Goal: Task Accomplishment & Management: Use online tool/utility

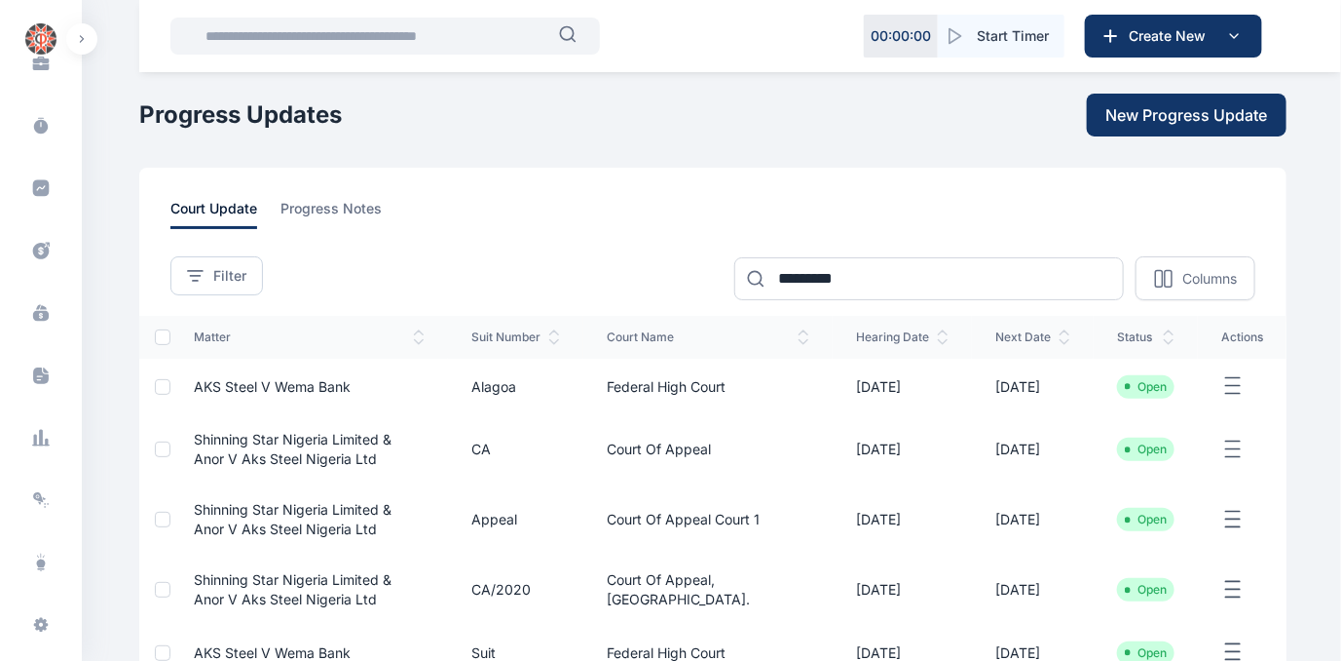
scroll to position [364, 0]
click at [34, 423] on icon at bounding box center [40, 431] width 19 height 19
click at [34, 430] on icon at bounding box center [40, 431] width 19 height 19
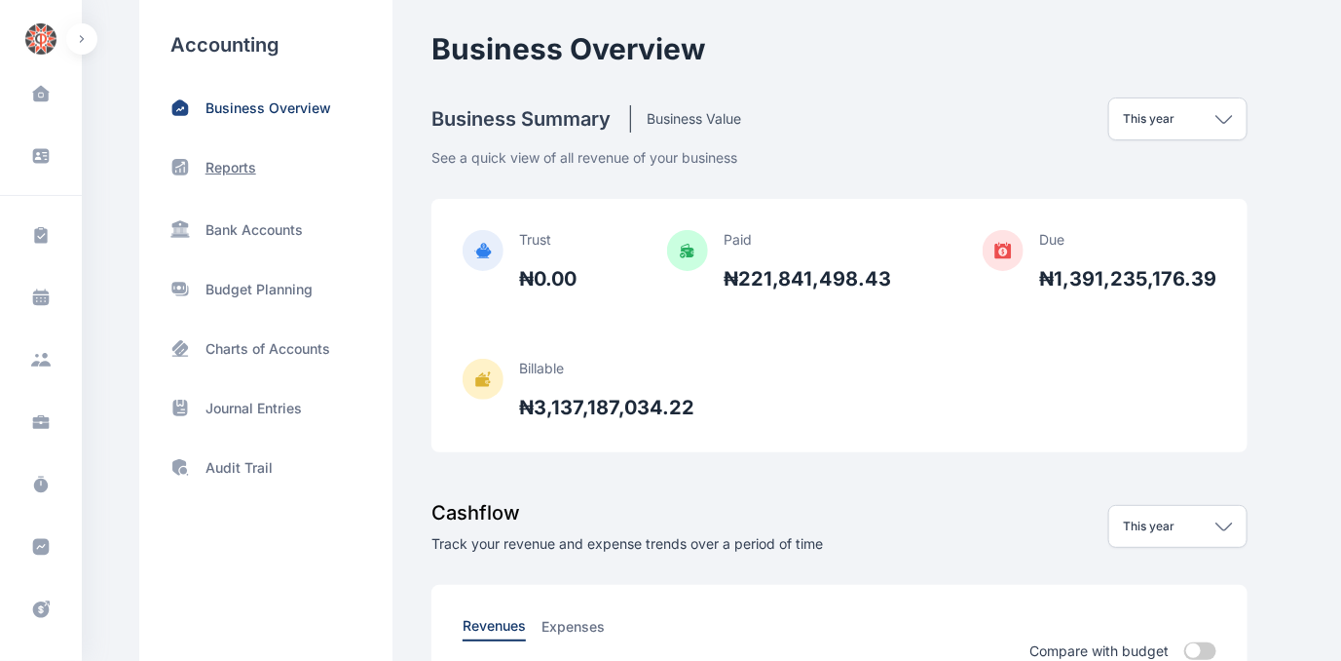
click at [222, 164] on p "Reports" at bounding box center [231, 167] width 51 height 19
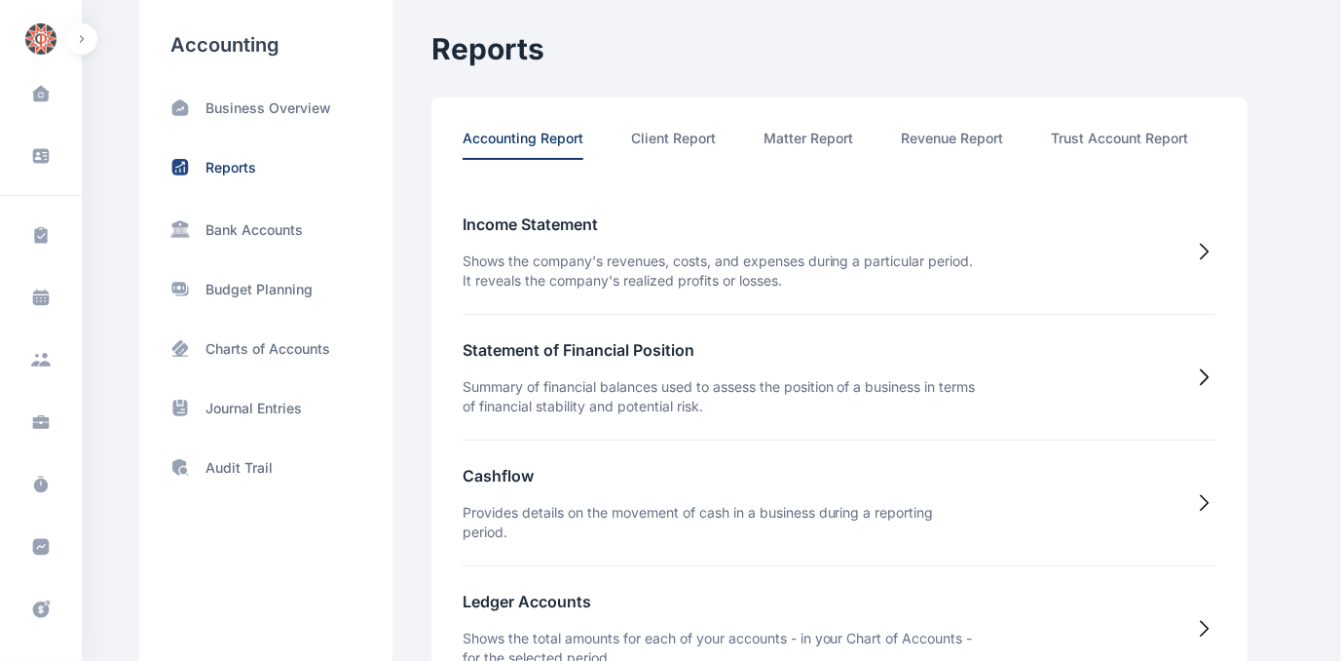
scroll to position [0, 101]
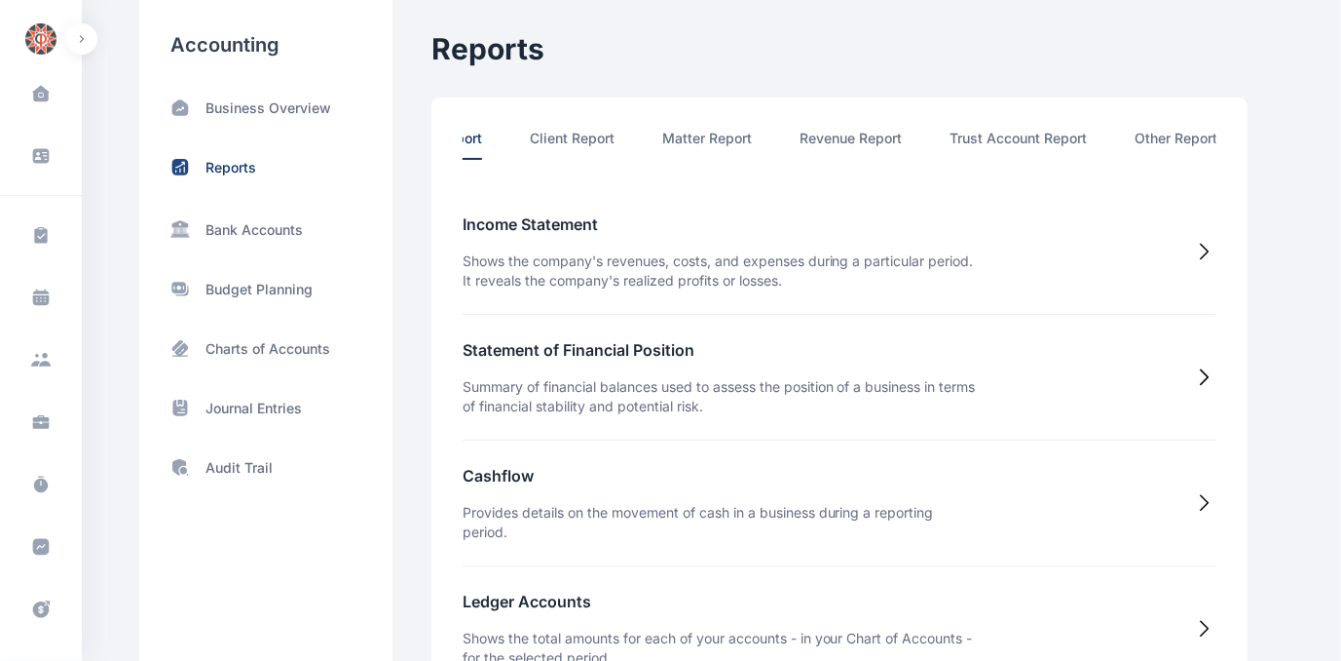
click at [1192, 133] on li "Other Report" at bounding box center [1177, 144] width 83 height 31
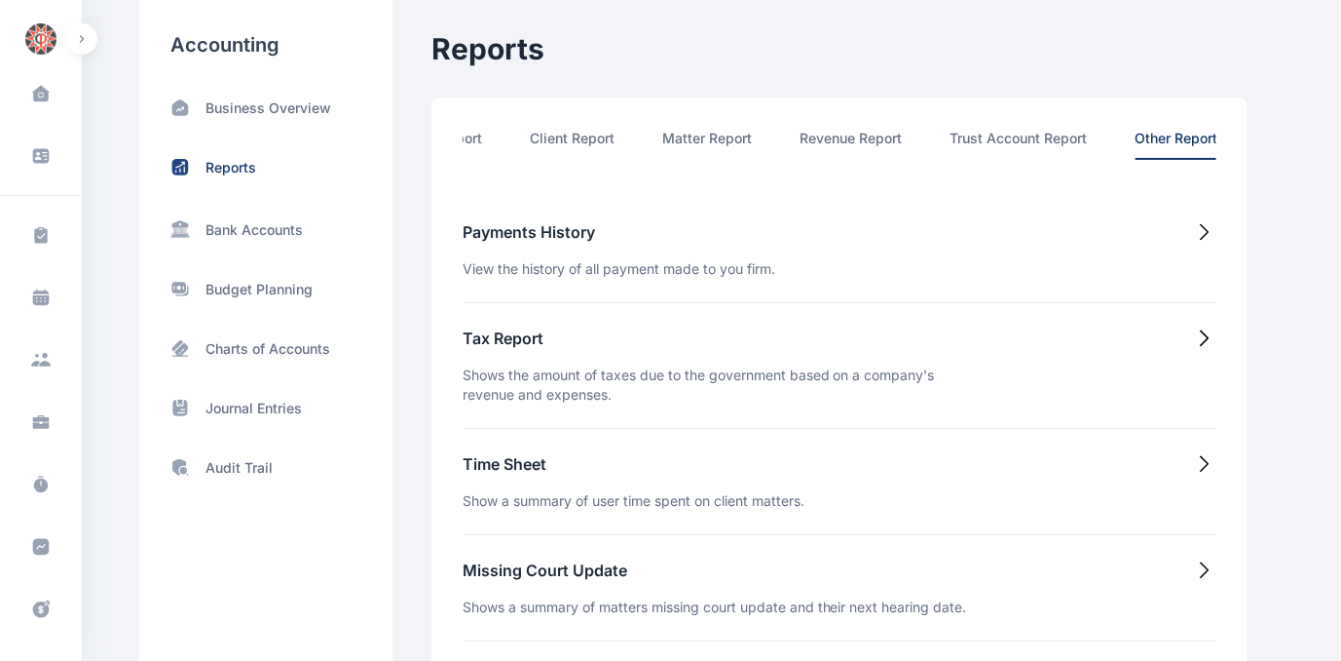
click at [476, 467] on h5 "Time Sheet" at bounding box center [634, 463] width 342 height 23
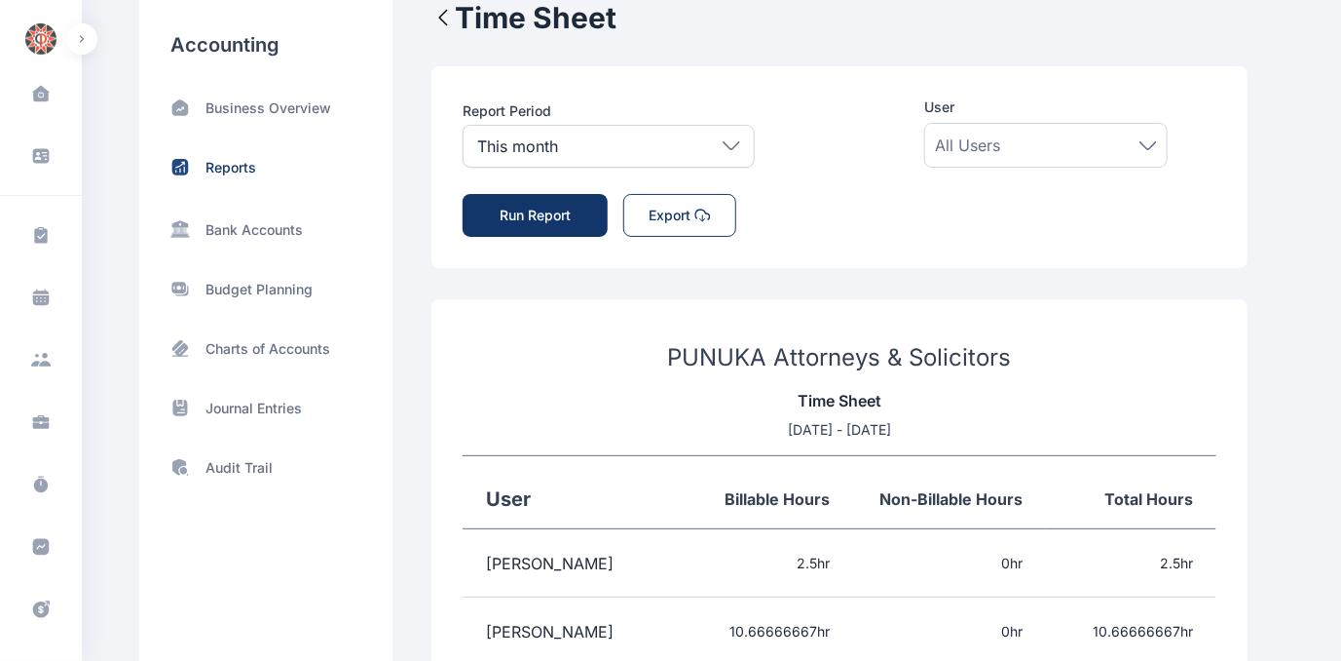
scroll to position [0, 0]
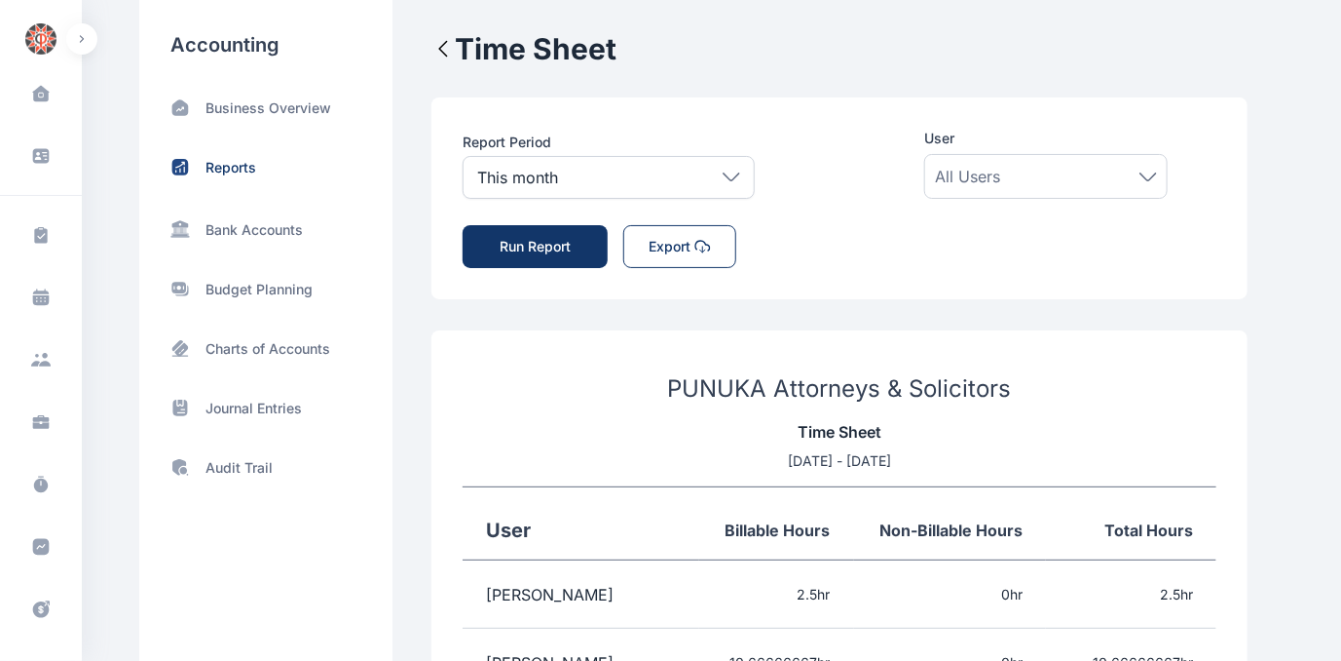
click at [730, 175] on icon at bounding box center [732, 176] width 18 height 9
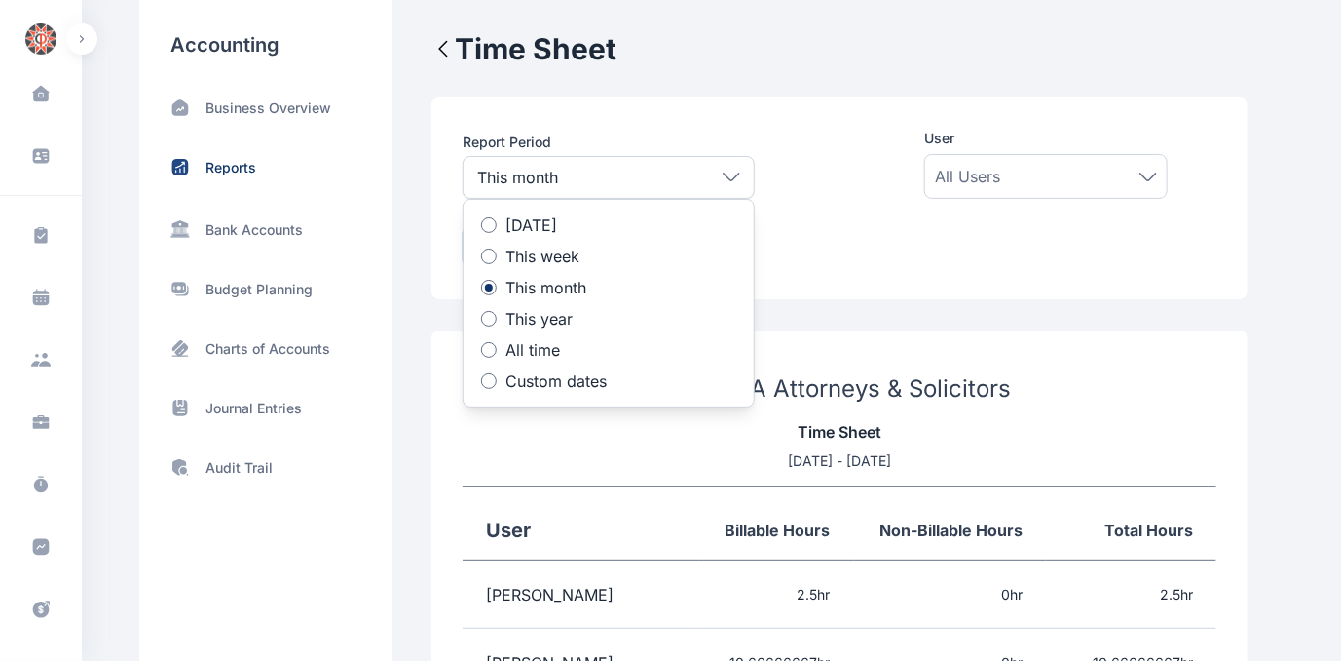
click at [481, 378] on div at bounding box center [489, 381] width 16 height 16
click at [569, 446] on icon at bounding box center [572, 446] width 14 height 0
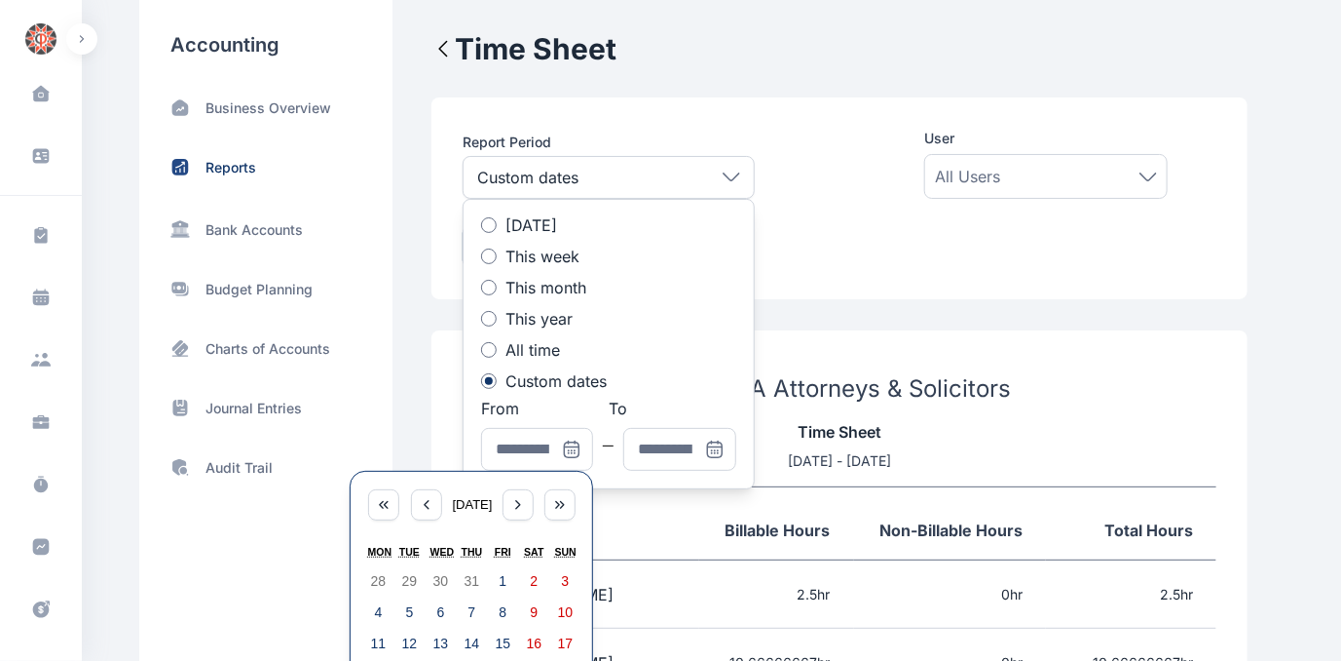
scroll to position [176, 0]
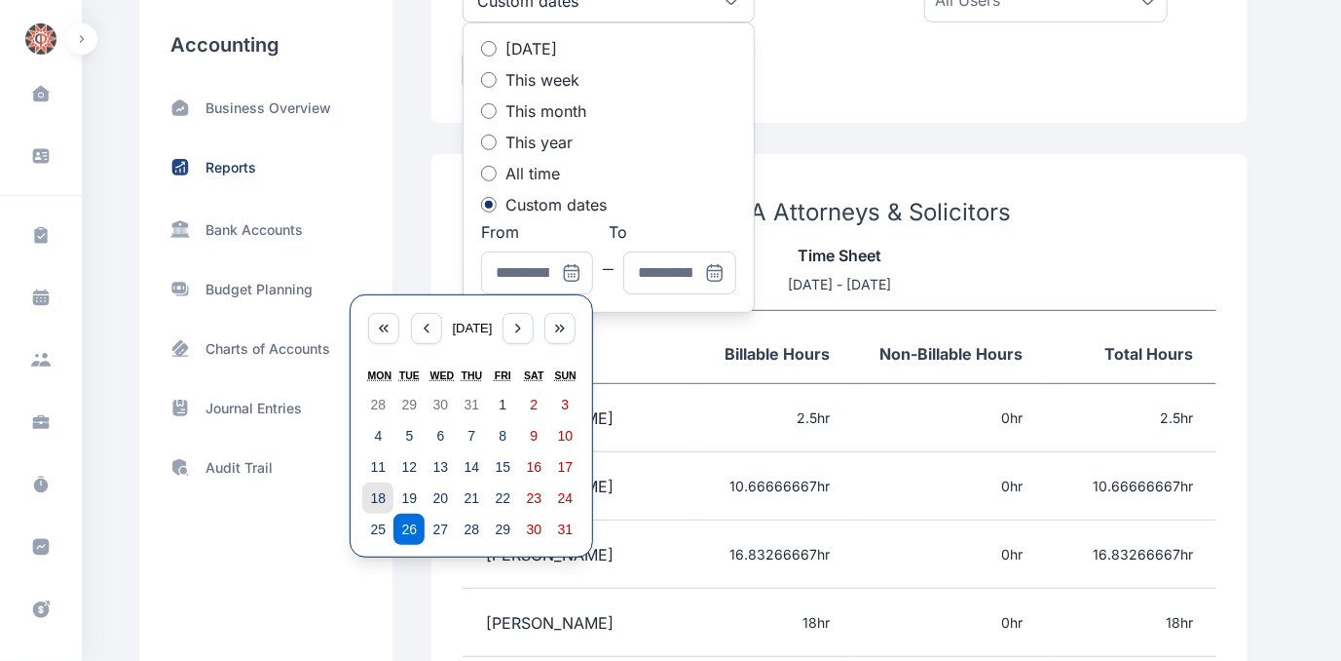
click at [390, 498] on button "18" at bounding box center [377, 497] width 31 height 31
type input "**********"
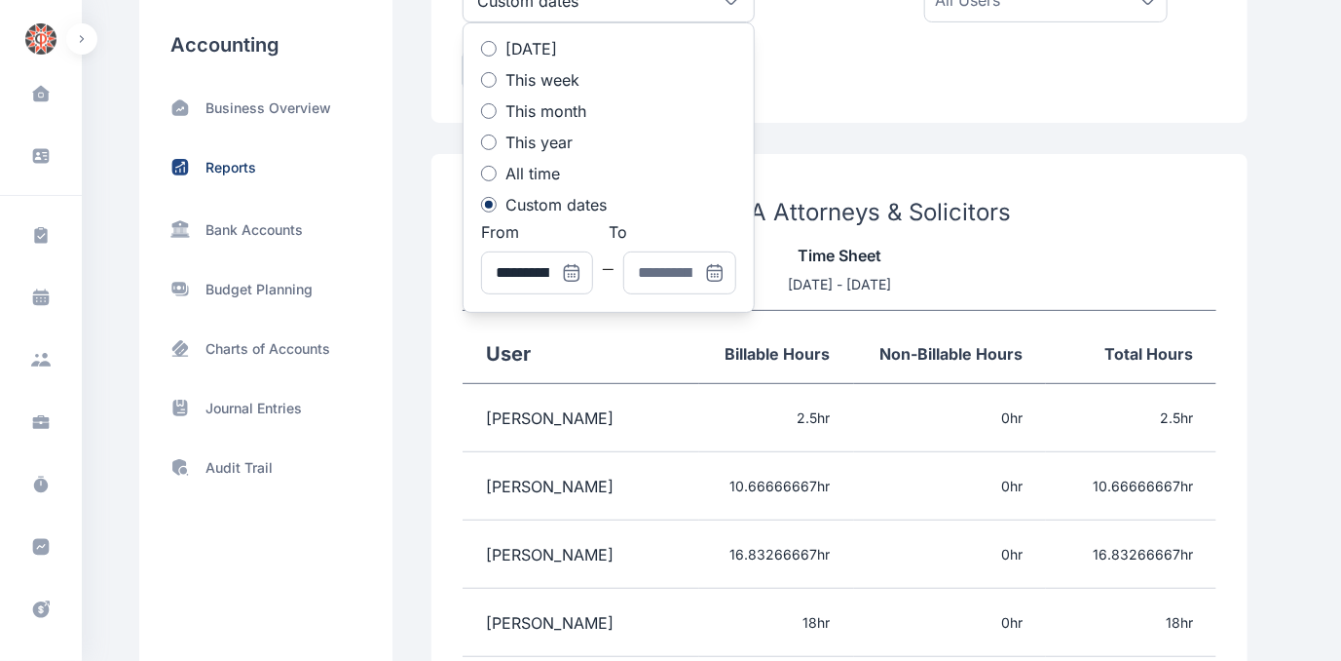
click at [707, 266] on icon at bounding box center [714, 272] width 15 height 15
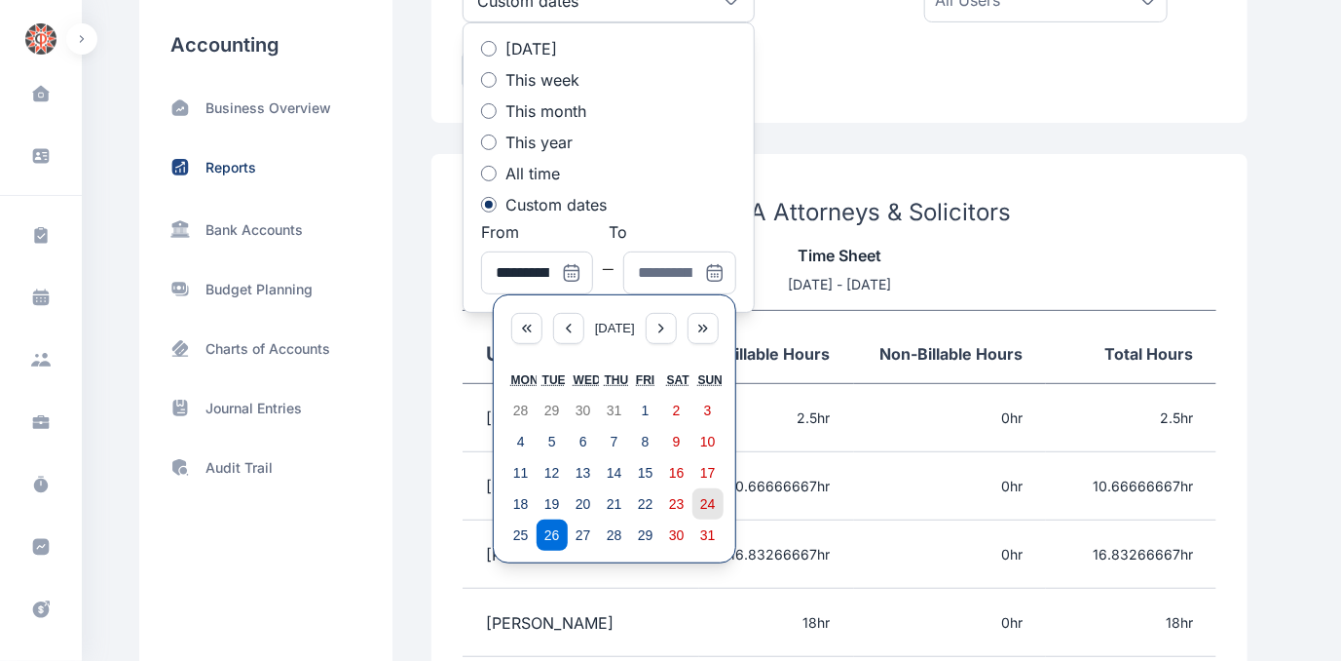
click at [707, 505] on abbr "24" at bounding box center [708, 504] width 16 height 16
type input "**********"
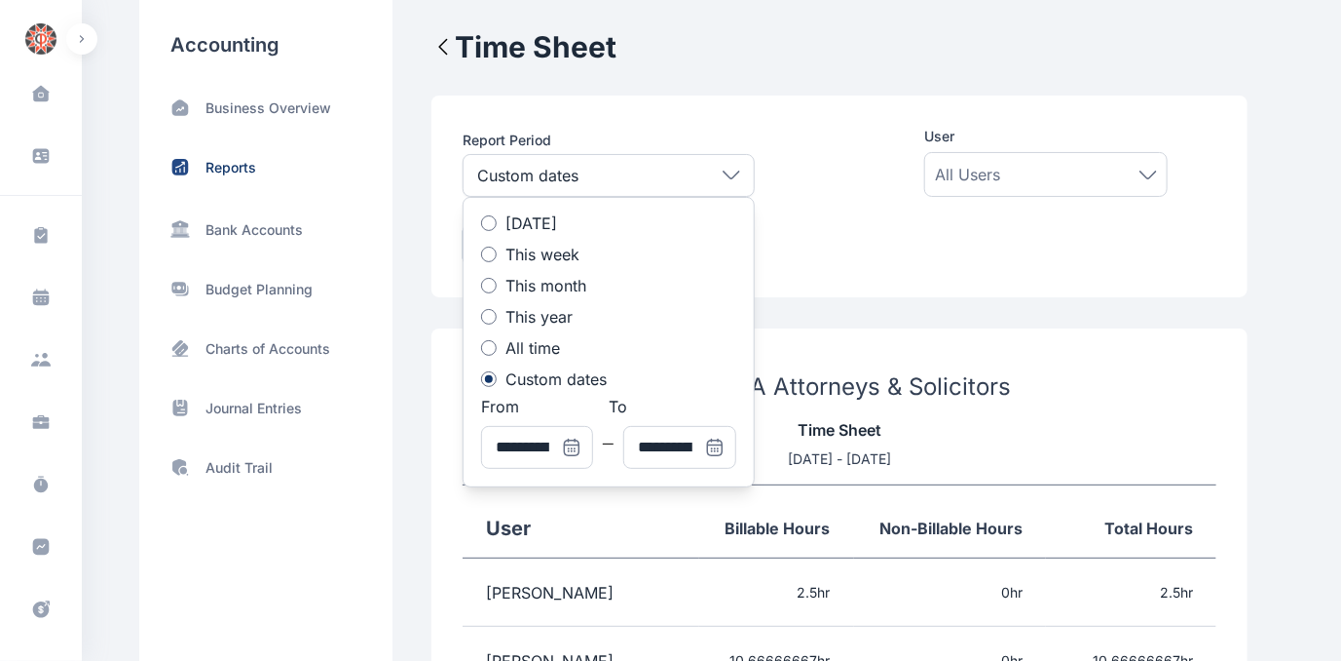
scroll to position [0, 0]
drag, startPoint x: 1057, startPoint y: 318, endPoint x: 1032, endPoint y: 316, distance: 25.4
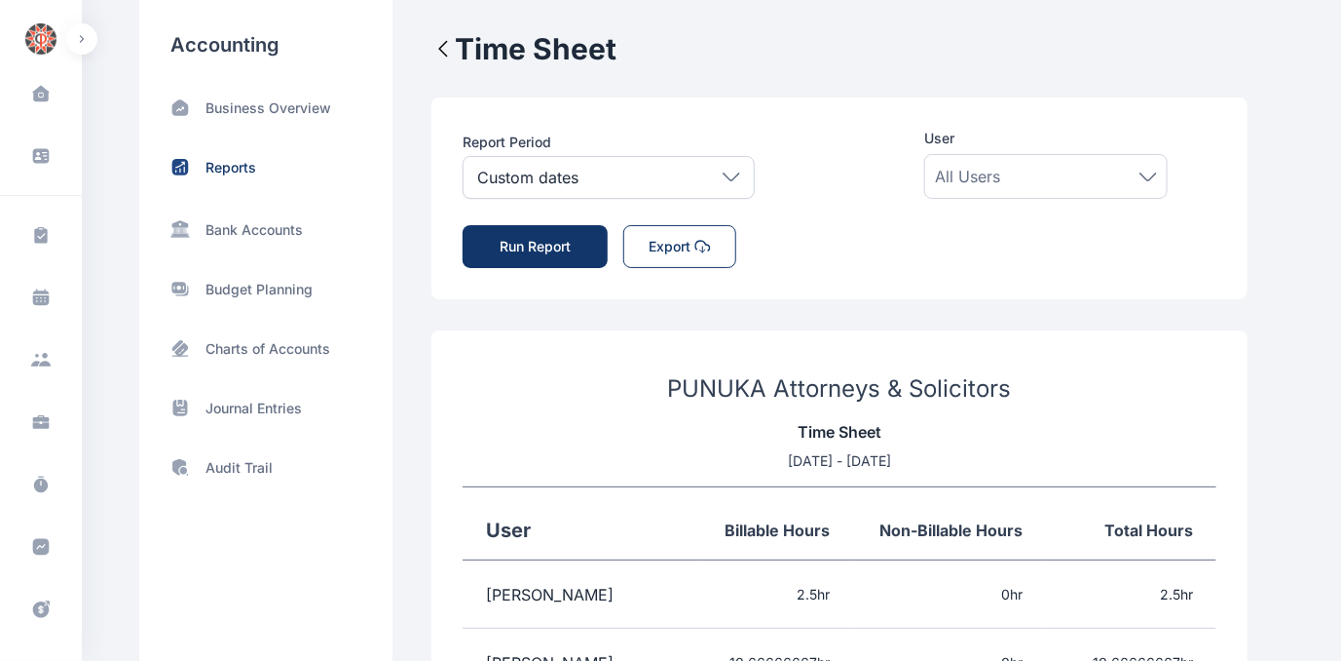
click at [561, 247] on button "Run Report" at bounding box center [535, 246] width 145 height 43
click at [630, 245] on button "Export" at bounding box center [679, 246] width 113 height 43
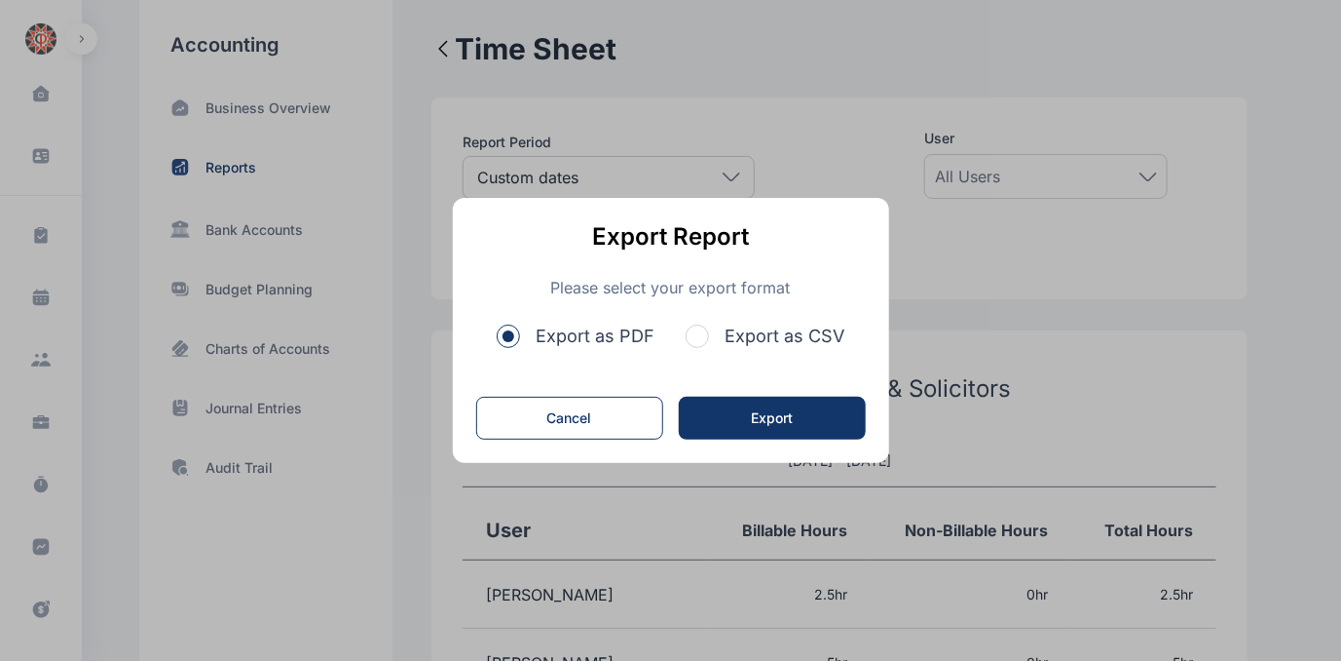
click at [706, 336] on span "button" at bounding box center [697, 335] width 23 height 23
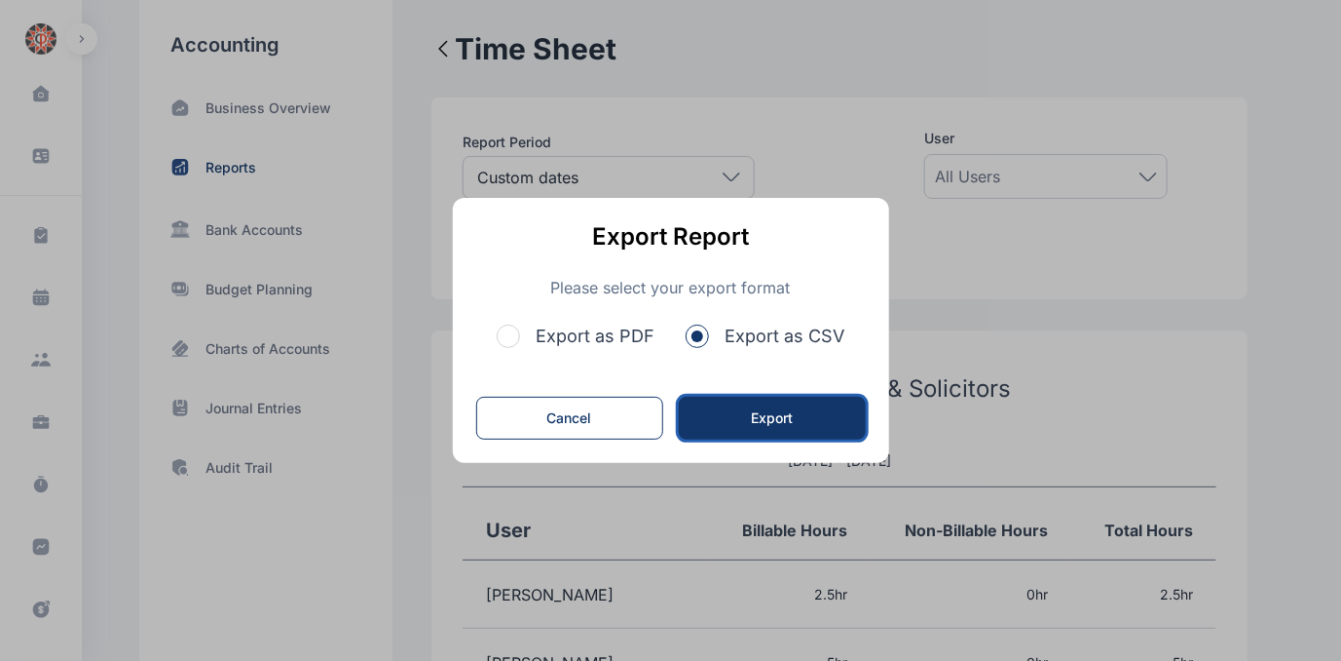
click at [758, 421] on button "Export" at bounding box center [772, 417] width 187 height 43
